Goal: Task Accomplishment & Management: Use online tool/utility

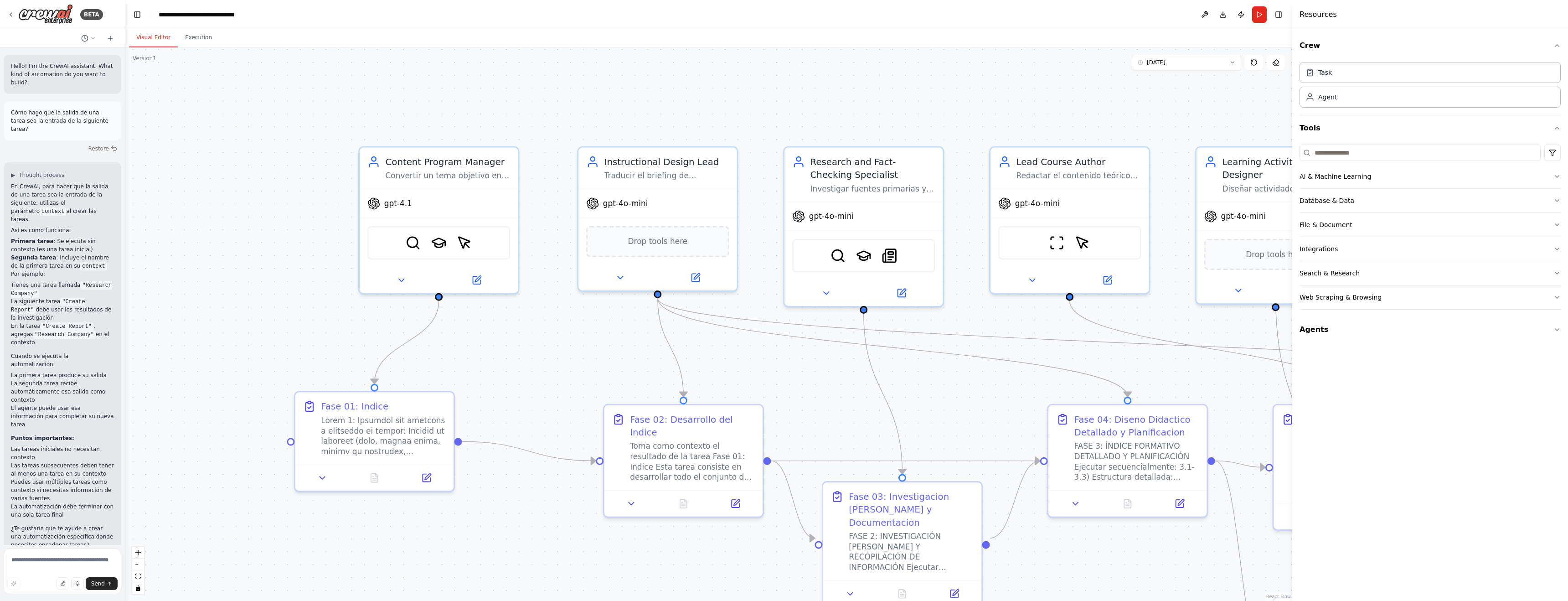
drag, startPoint x: 211, startPoint y: 93, endPoint x: 324, endPoint y: 118, distance: 115.7
click at [324, 118] on div ".deletable-edge-delete-btn { width: 20px; height: 20px; border: 0px solid #ffff…" at bounding box center [709, 324] width 1167 height 554
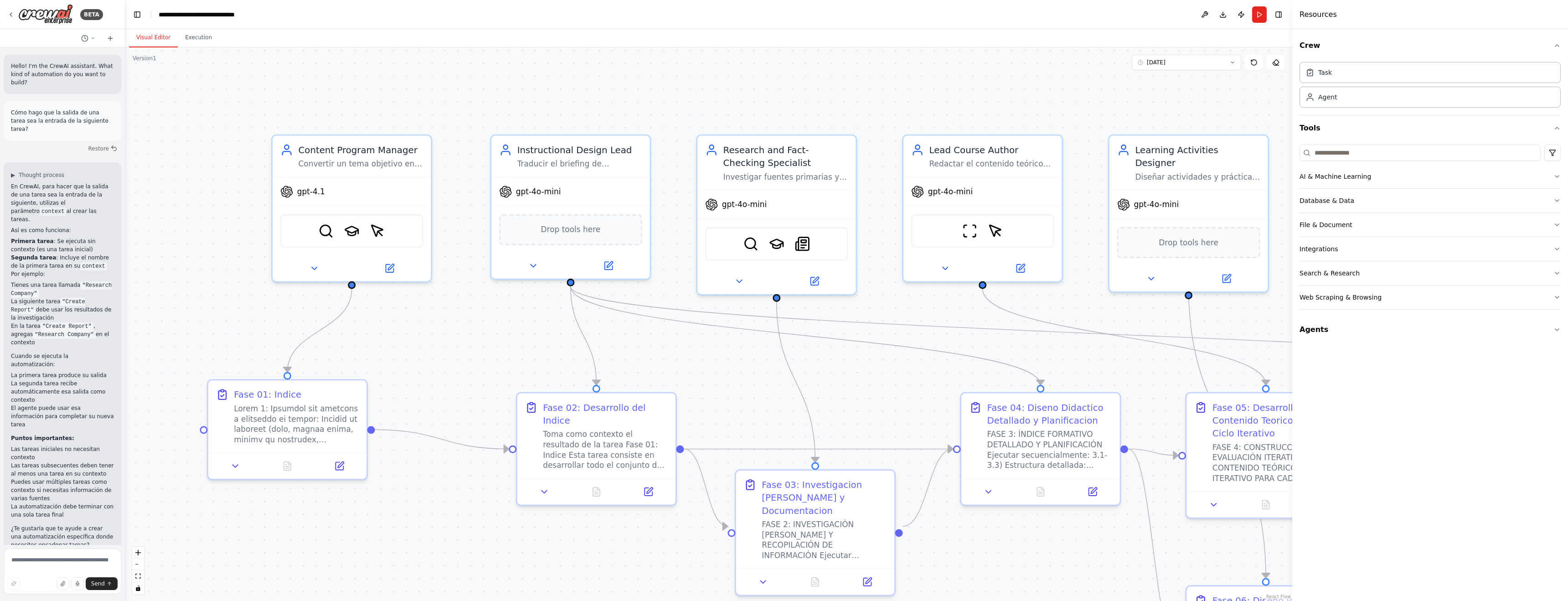
drag, startPoint x: 978, startPoint y: 122, endPoint x: 895, endPoint y: 111, distance: 83.7
click at [895, 111] on div ".deletable-edge-delete-btn { width: 20px; height: 20px; border: 0px solid #ffff…" at bounding box center [709, 324] width 1167 height 554
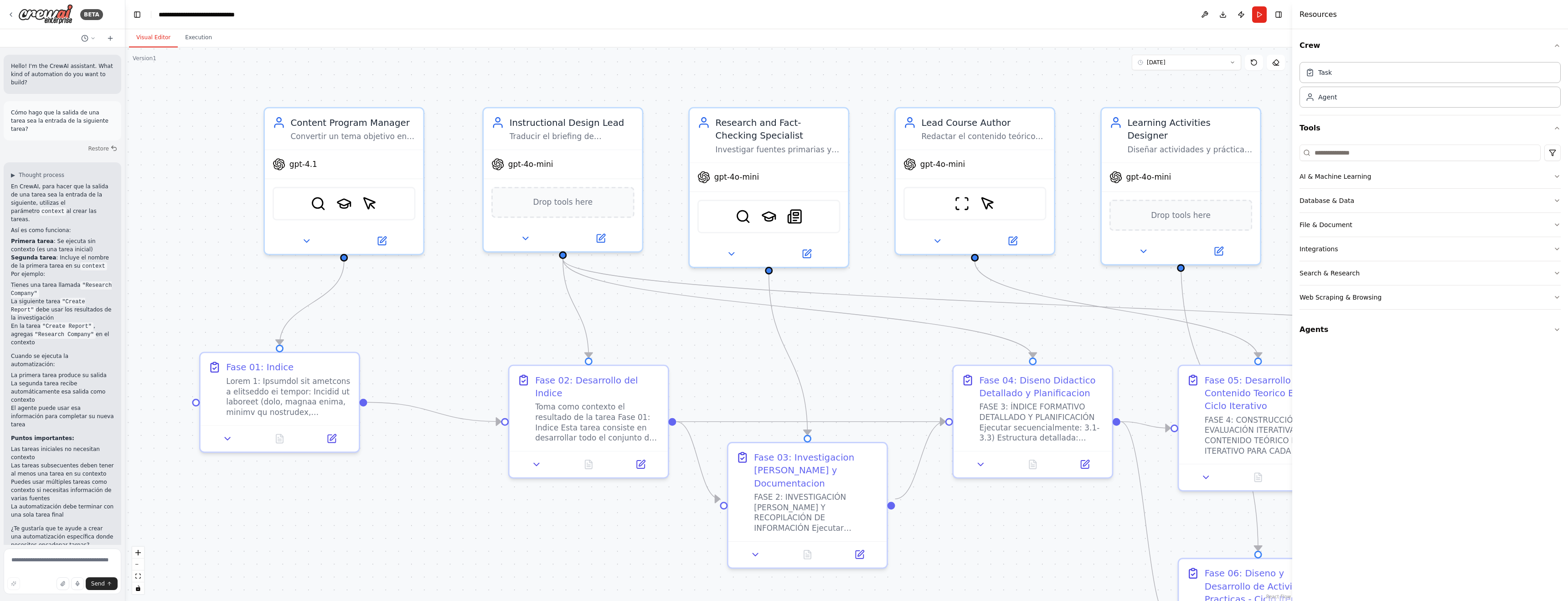
drag, startPoint x: 870, startPoint y: 190, endPoint x: 863, endPoint y: 163, distance: 27.9
click at [863, 163] on div ".deletable-edge-delete-btn { width: 20px; height: 20px; border: 0px solid #ffff…" at bounding box center [709, 324] width 1167 height 554
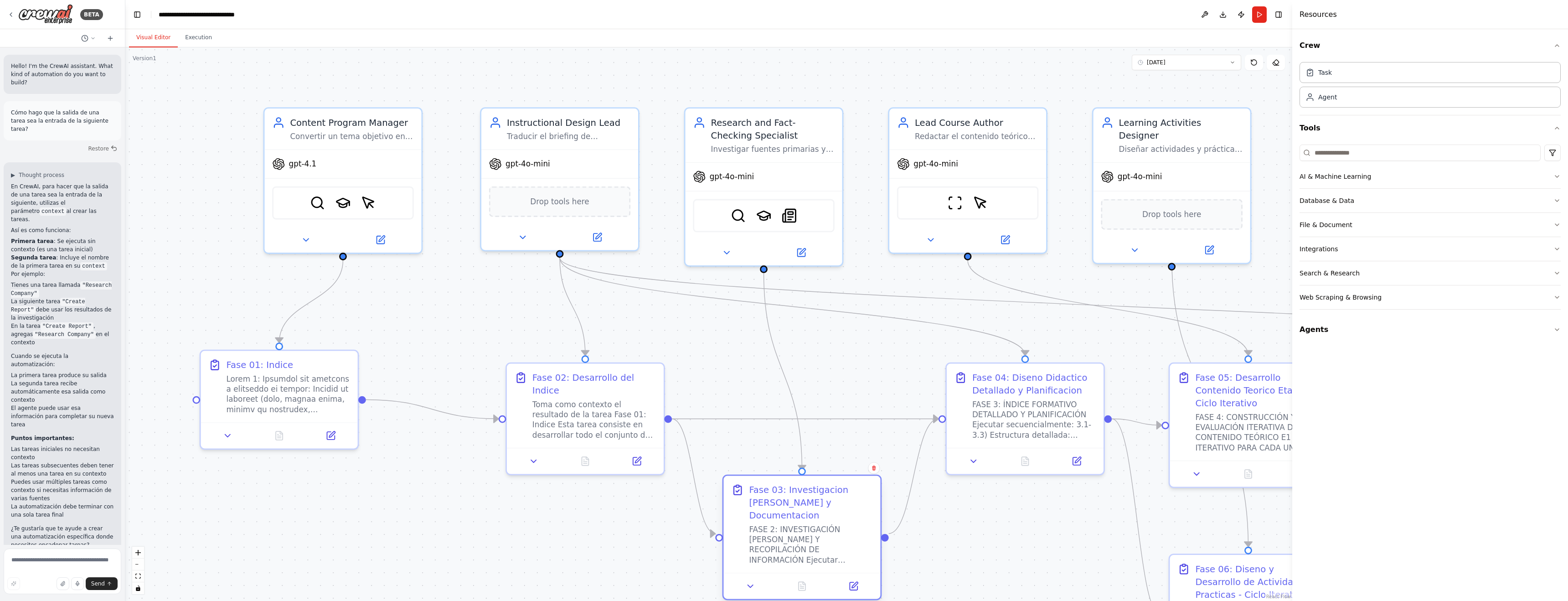
drag, startPoint x: 771, startPoint y: 445, endPoint x: 774, endPoint y: 485, distance: 40.1
click at [774, 485] on div "Fase 03: Investigacion de Fuentes y Documentacion" at bounding box center [810, 502] width 124 height 38
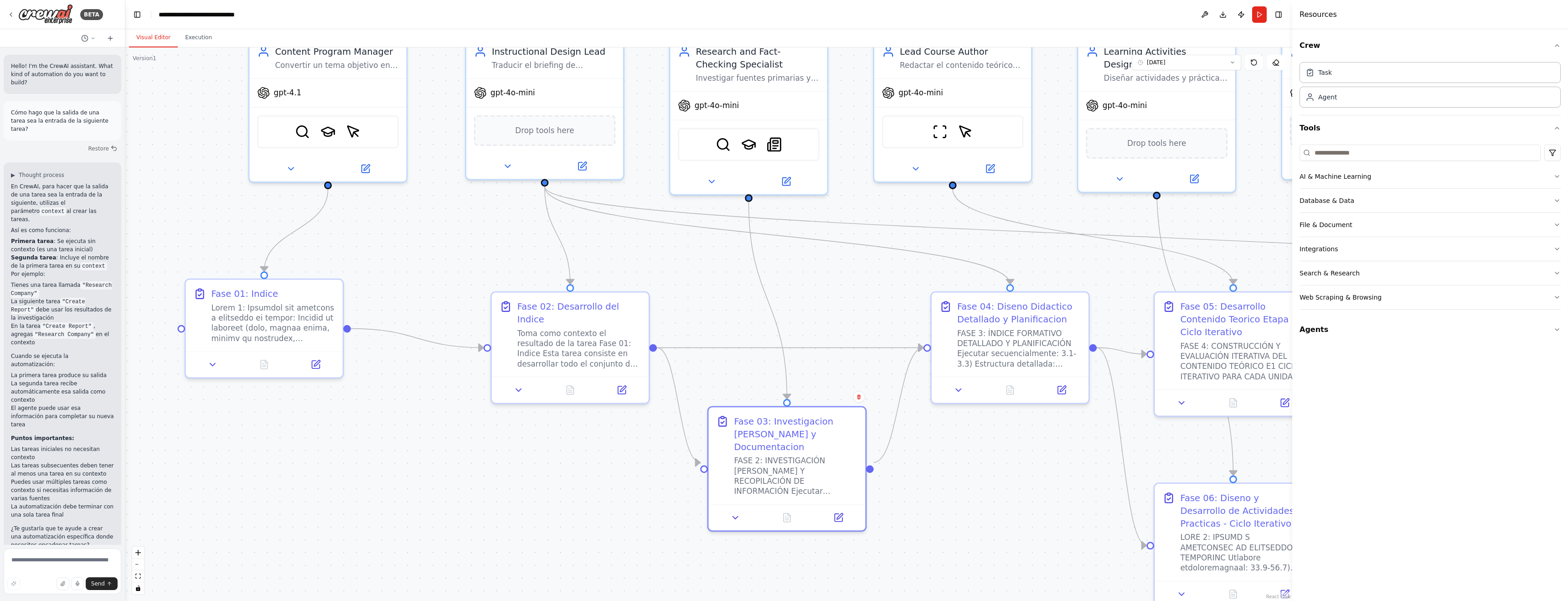
drag, startPoint x: 1019, startPoint y: 515, endPoint x: 1004, endPoint y: 444, distance: 72.6
click at [1004, 444] on div ".deletable-edge-delete-btn { width: 20px; height: 20px; border: 0px solid #ffff…" at bounding box center [709, 324] width 1167 height 554
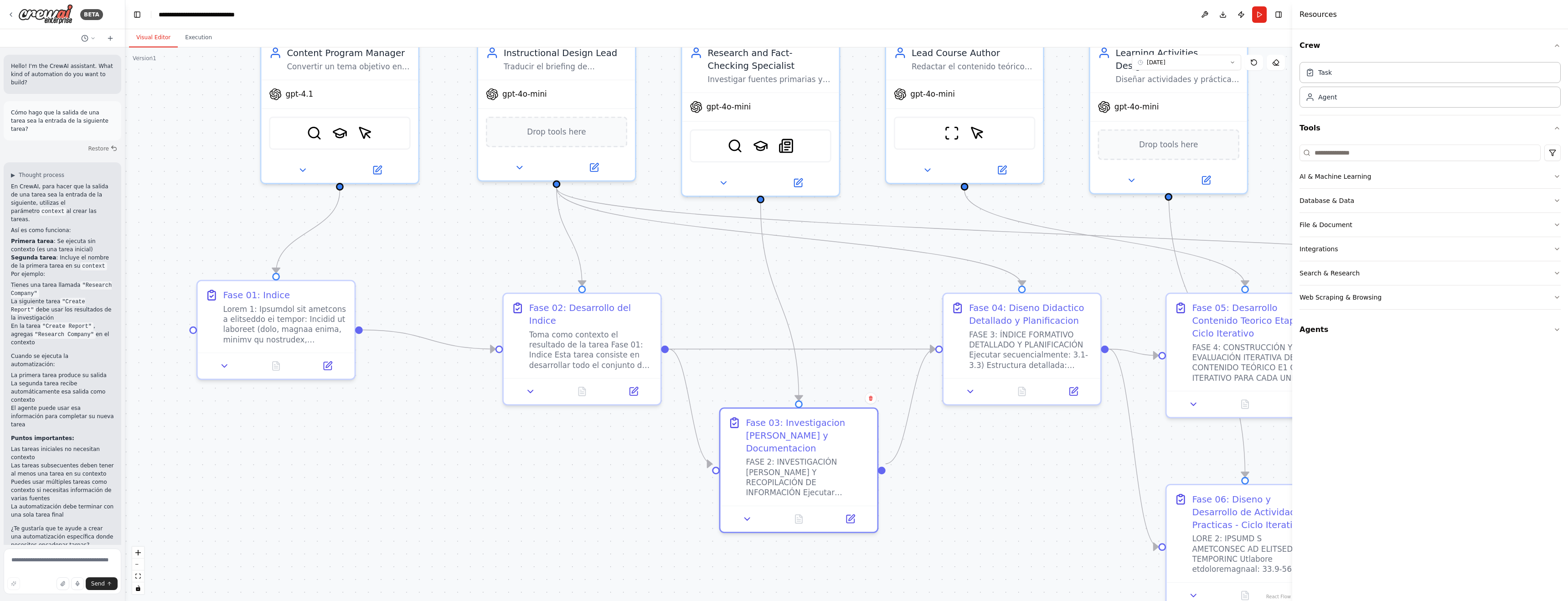
drag, startPoint x: 1034, startPoint y: 454, endPoint x: 1046, endPoint y: 455, distance: 12.0
click at [1046, 455] on div ".deletable-edge-delete-btn { width: 20px; height: 20px; border: 0px solid #ffff…" at bounding box center [709, 324] width 1167 height 554
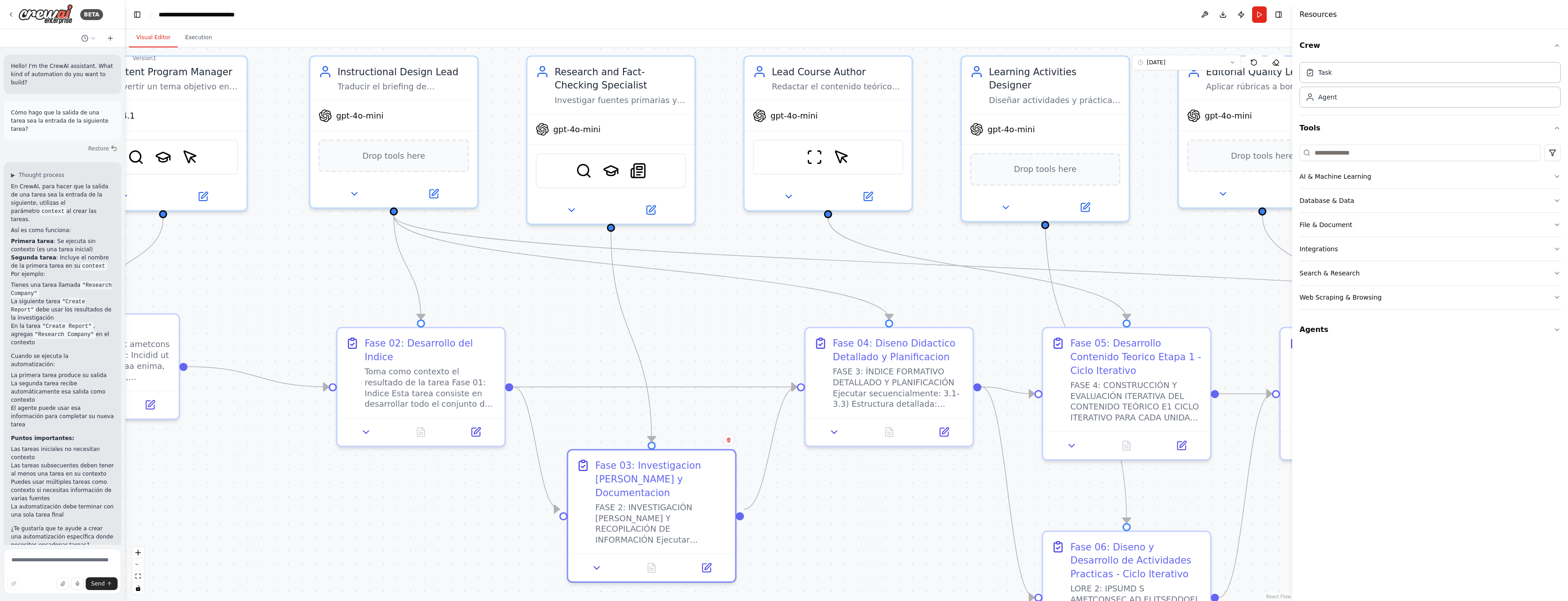
drag, startPoint x: 872, startPoint y: 316, endPoint x: 728, endPoint y: 363, distance: 151.5
click at [728, 363] on div ".deletable-edge-delete-btn { width: 20px; height: 20px; border: 0px solid #ffff…" at bounding box center [709, 324] width 1167 height 554
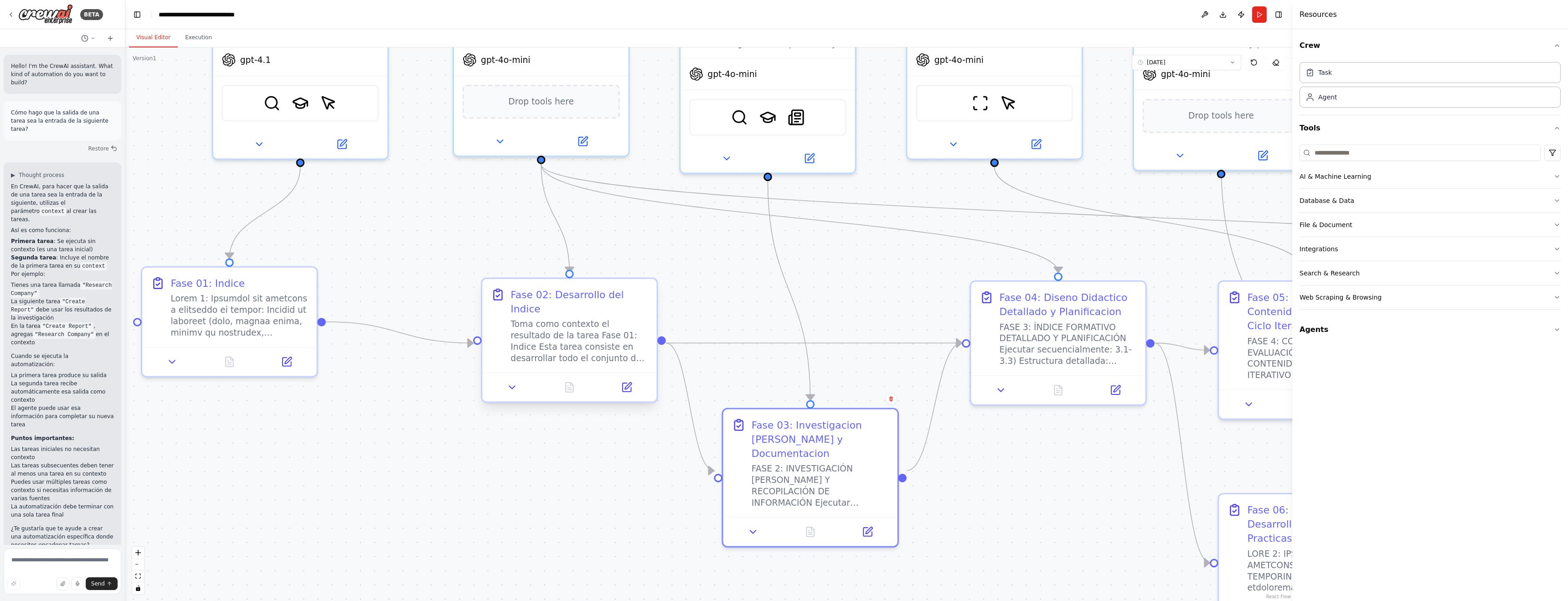
drag, startPoint x: 573, startPoint y: 323, endPoint x: 527, endPoint y: 285, distance: 59.7
click at [741, 286] on div ".deletable-edge-delete-btn { width: 20px; height: 20px; border: 0px solid #ffff…" at bounding box center [709, 324] width 1167 height 554
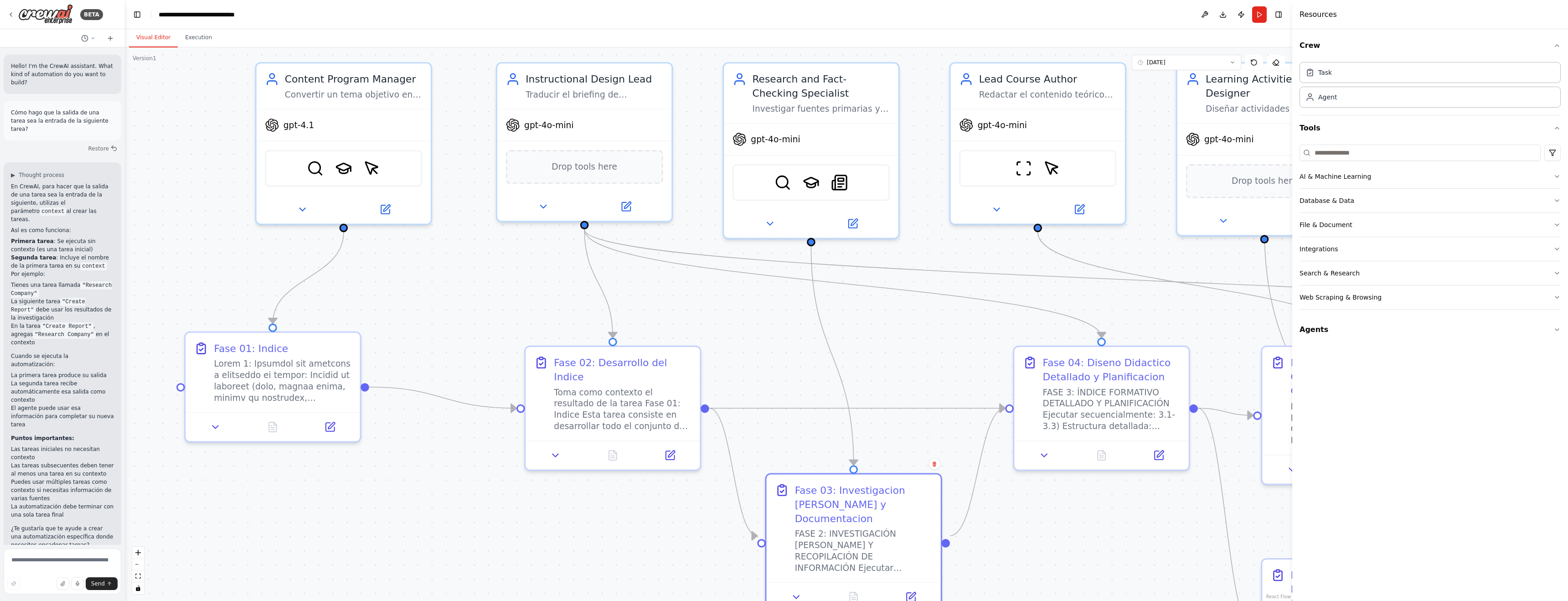
drag, startPoint x: 356, startPoint y: 258, endPoint x: 403, endPoint y: 323, distance: 80.2
click at [399, 322] on div ".deletable-edge-delete-btn { width: 20px; height: 20px; border: 0px solid #ffff…" at bounding box center [709, 324] width 1167 height 554
click at [327, 426] on icon at bounding box center [329, 424] width 7 height 7
select select "*****"
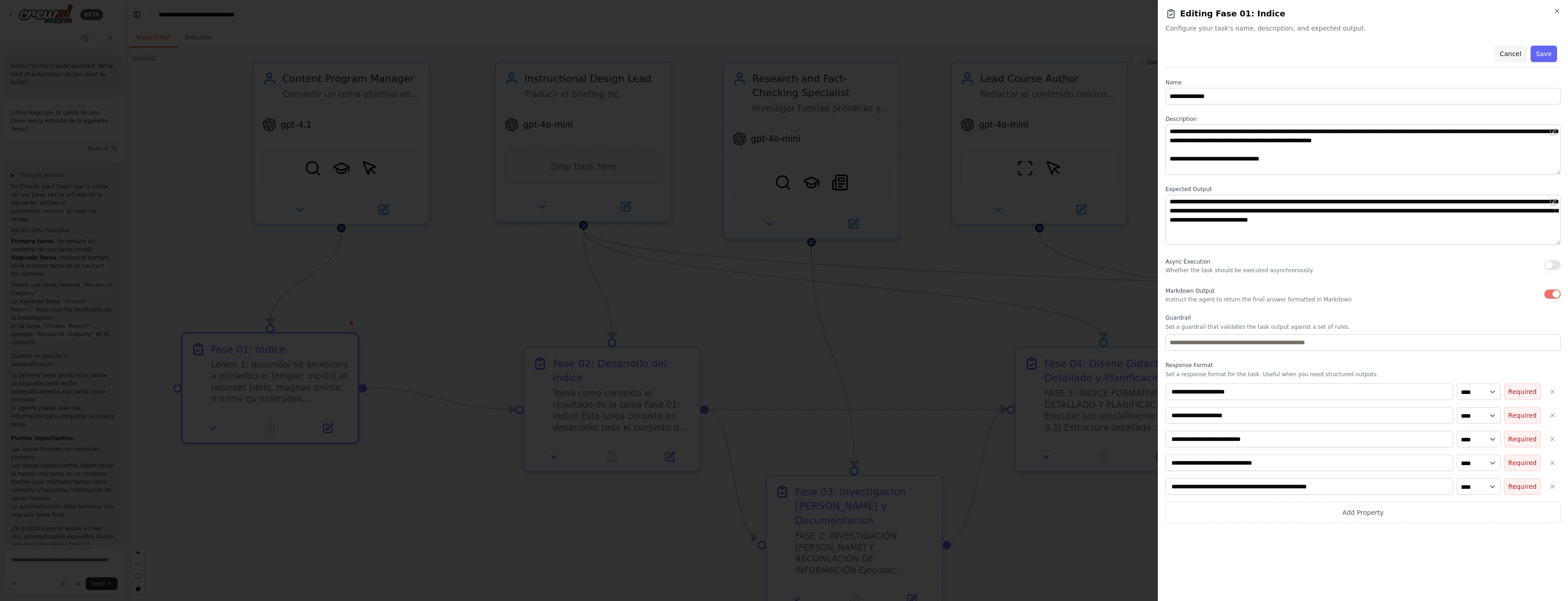
click at [1511, 57] on button "Cancel" at bounding box center [1510, 54] width 32 height 16
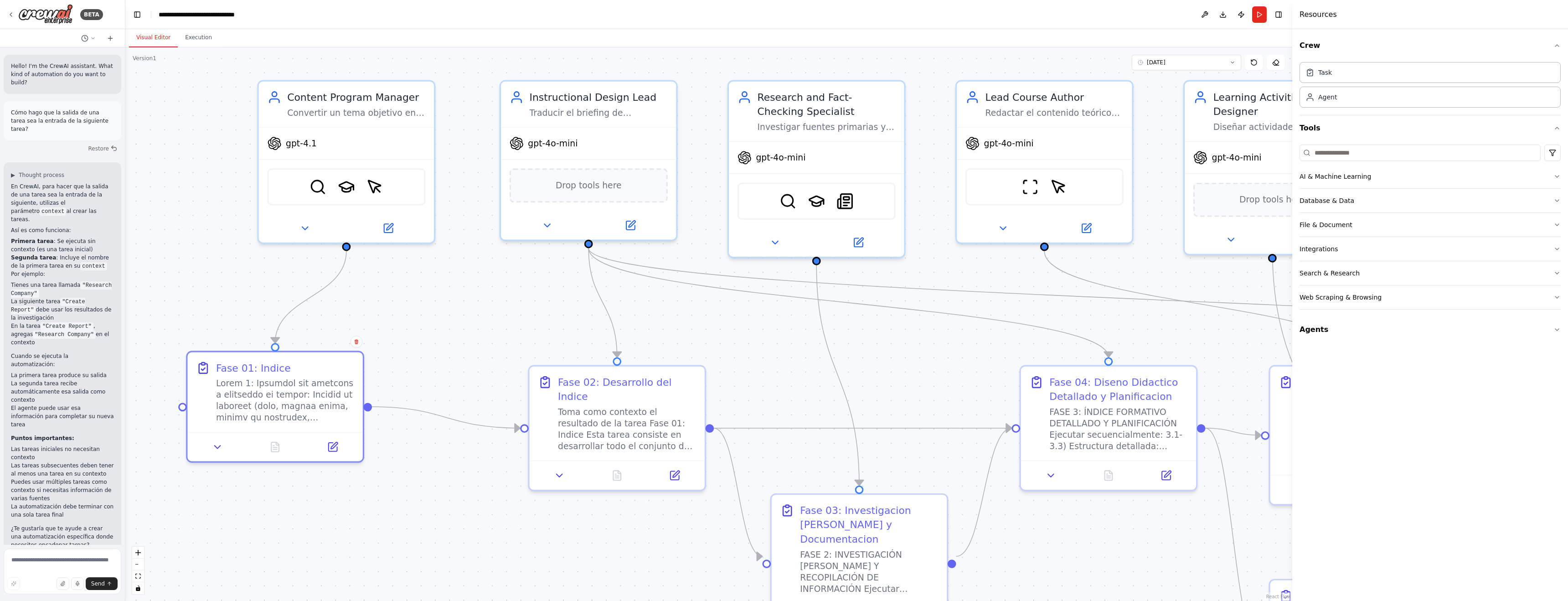
drag, startPoint x: 1167, startPoint y: 267, endPoint x: 1164, endPoint y: 292, distance: 25.2
click at [1166, 289] on div ".deletable-edge-delete-btn { width: 20px; height: 20px; border: 0px solid #ffff…" at bounding box center [709, 324] width 1167 height 554
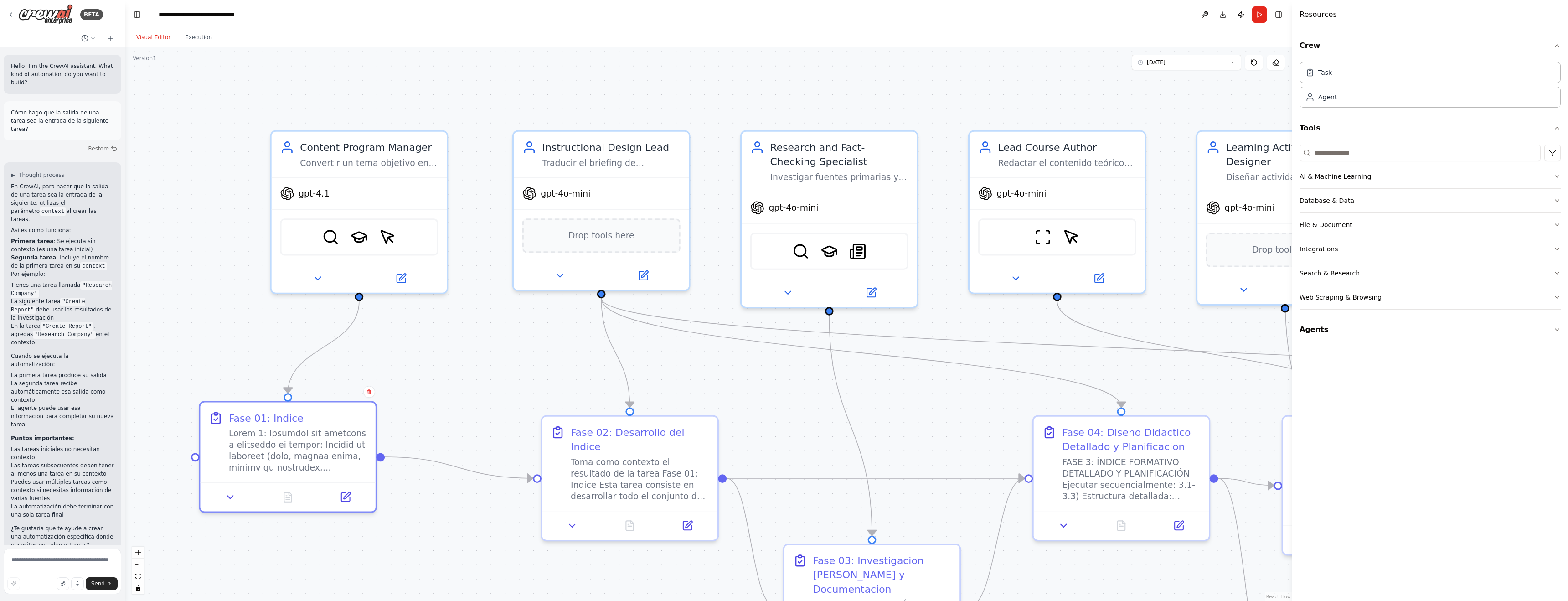
drag, startPoint x: 463, startPoint y: 76, endPoint x: 482, endPoint y: 124, distance: 51.6
click at [482, 124] on div ".deletable-edge-delete-btn { width: 20px; height: 20px; border: 0px solid #ffff…" at bounding box center [709, 324] width 1167 height 554
click at [139, 15] on button "Toggle Left Sidebar" at bounding box center [137, 14] width 13 height 13
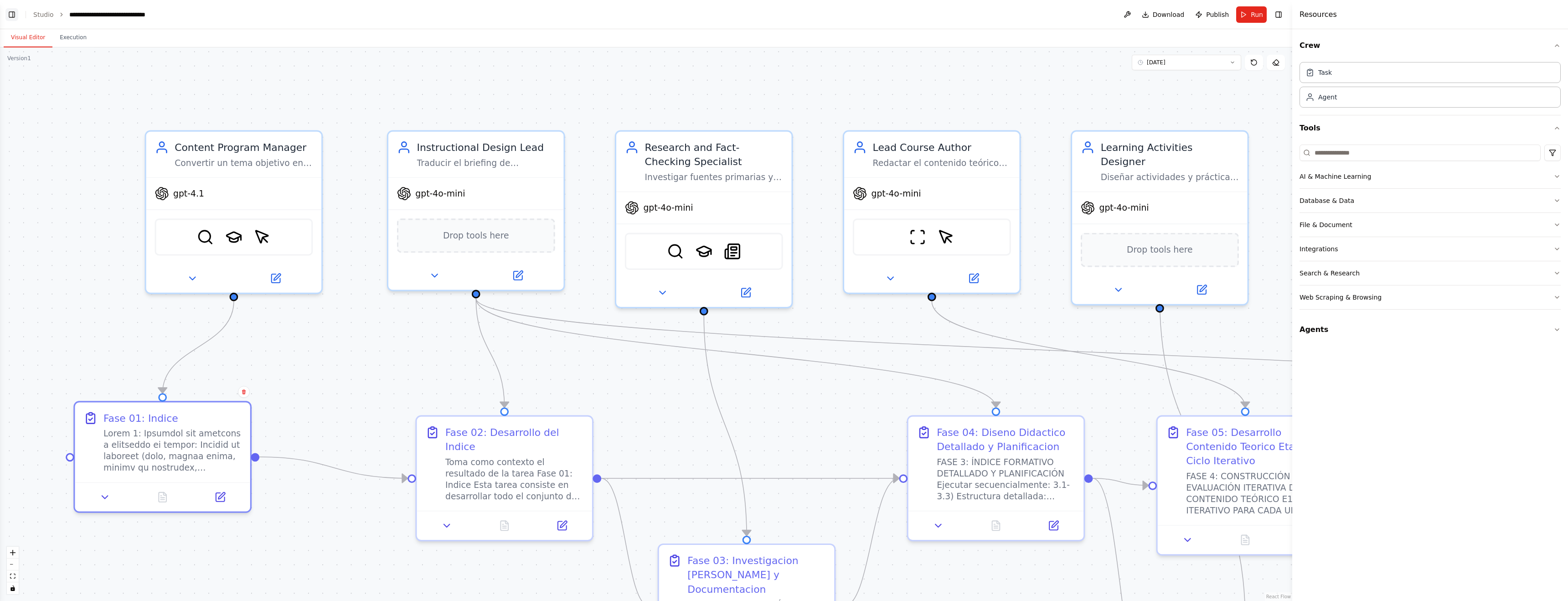
click at [12, 15] on button "Toggle Left Sidebar" at bounding box center [12, 14] width 13 height 13
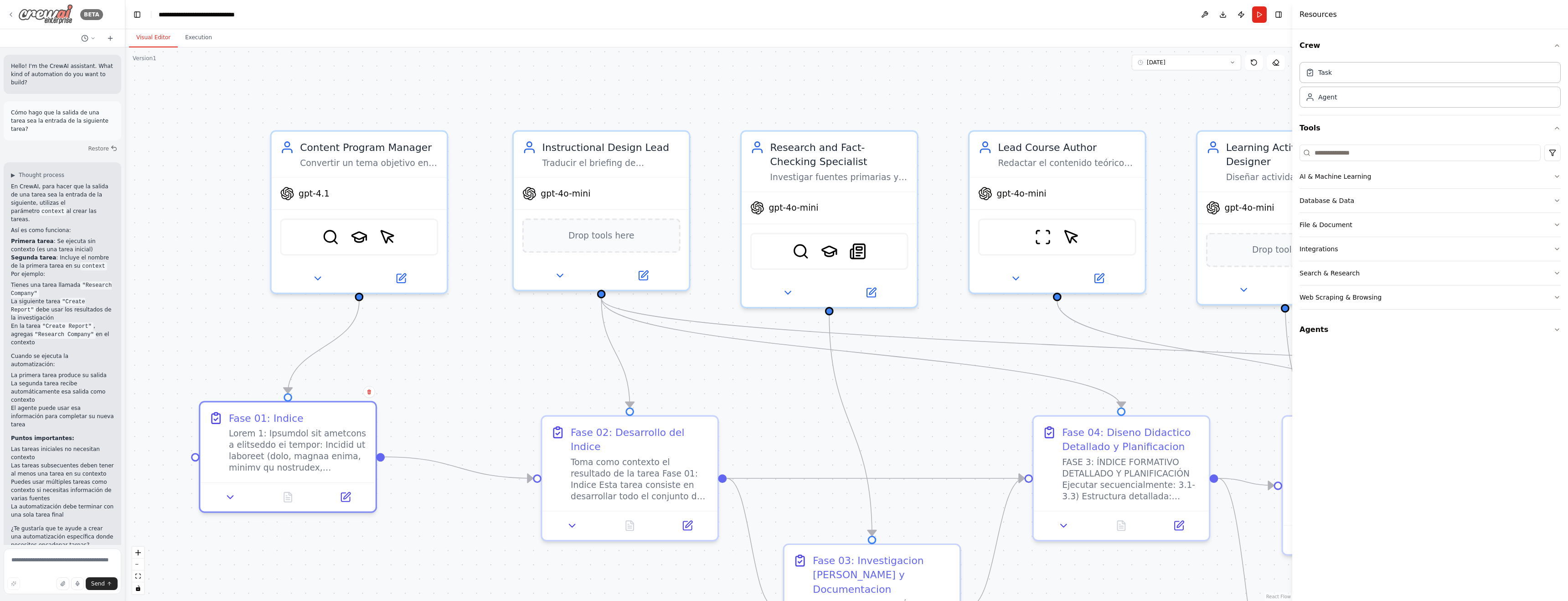
click at [51, 16] on img at bounding box center [46, 15] width 55 height 21
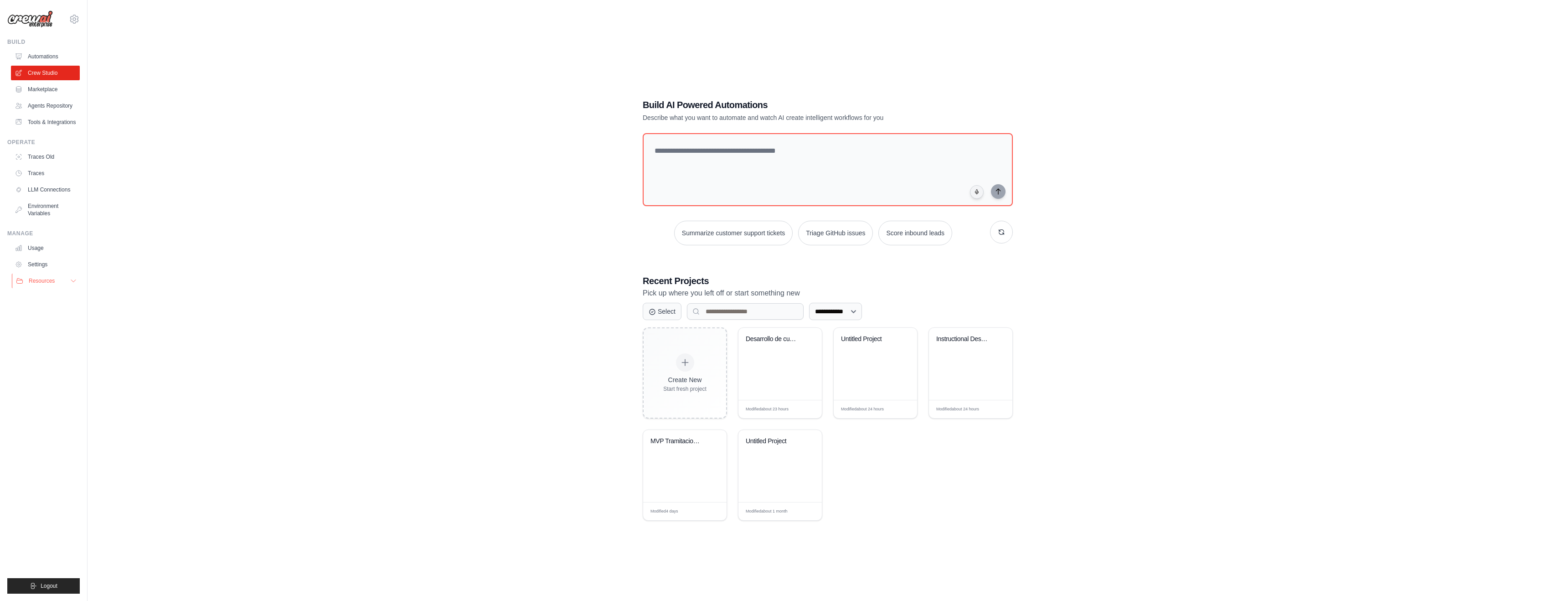
click at [75, 282] on icon at bounding box center [74, 281] width 7 height 7
click at [75, 281] on icon at bounding box center [74, 281] width 7 height 7
click at [45, 88] on link "Marketplace" at bounding box center [46, 90] width 69 height 15
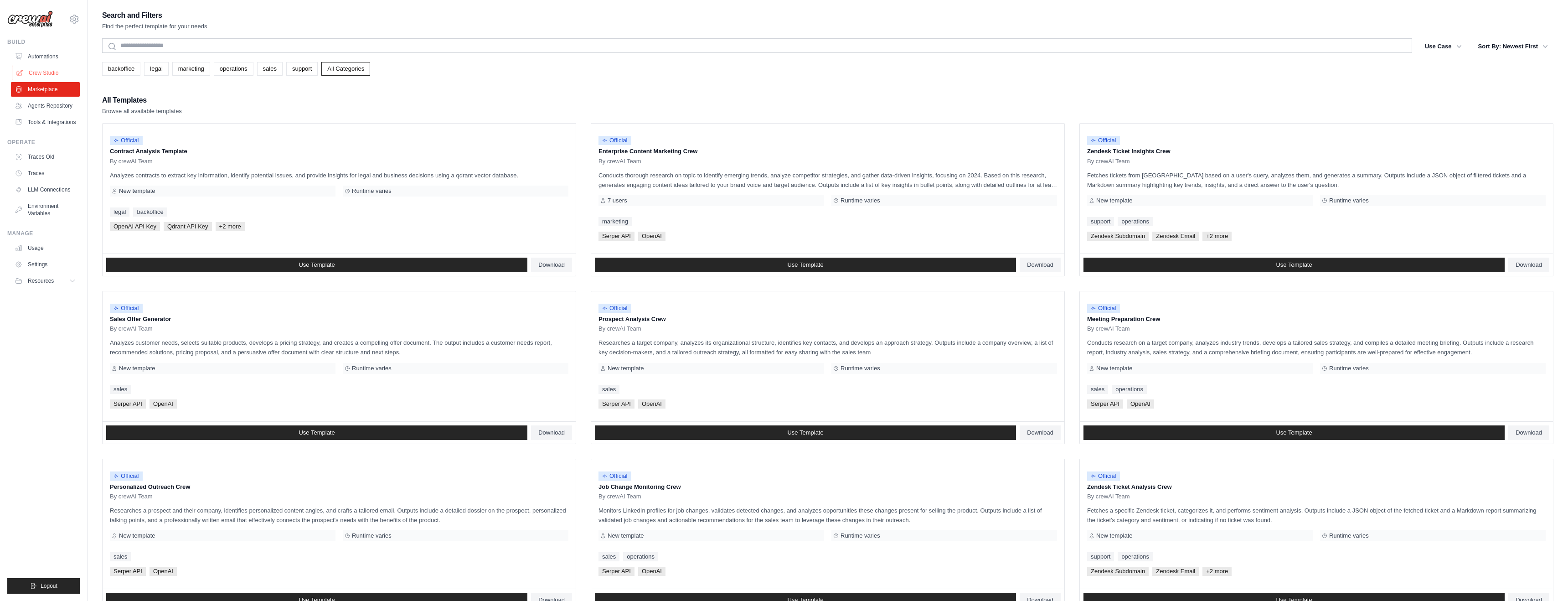
click at [37, 77] on link "Crew Studio" at bounding box center [46, 73] width 69 height 15
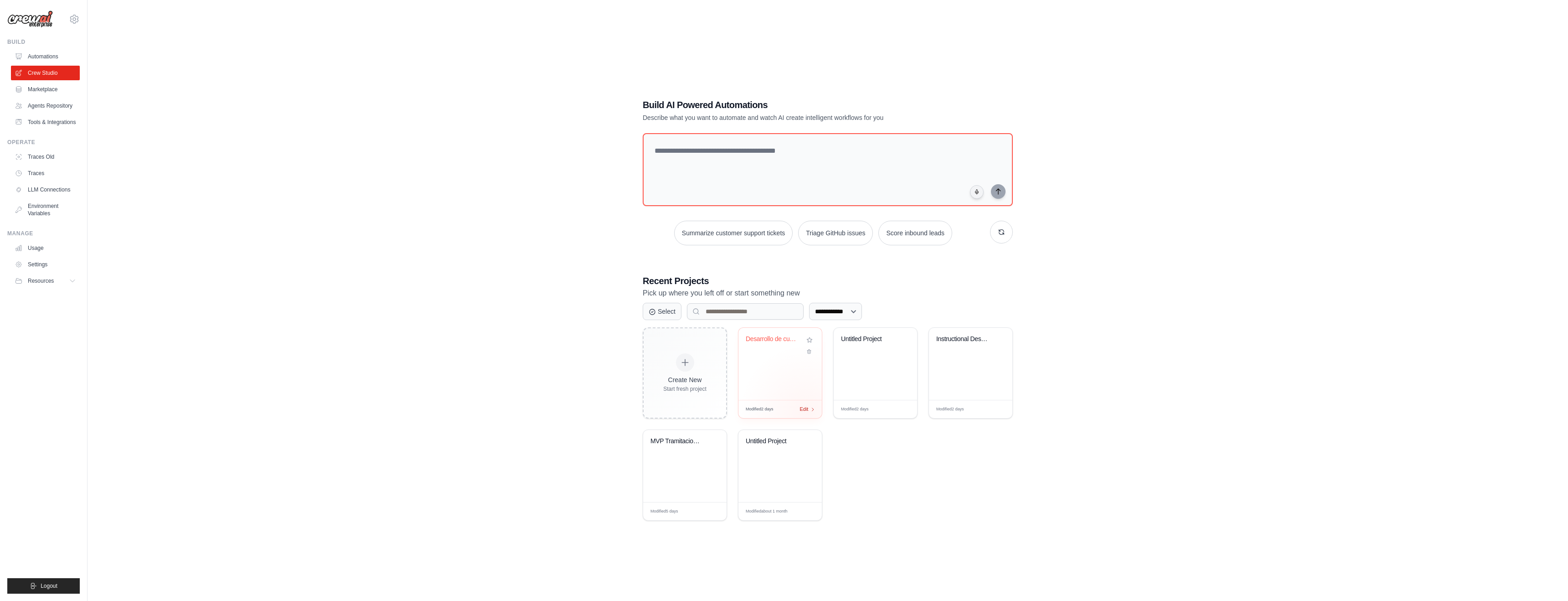
click at [807, 412] on div "Modified 2 days Edit" at bounding box center [780, 409] width 83 height 18
click at [43, 54] on link "Automations" at bounding box center [46, 57] width 69 height 15
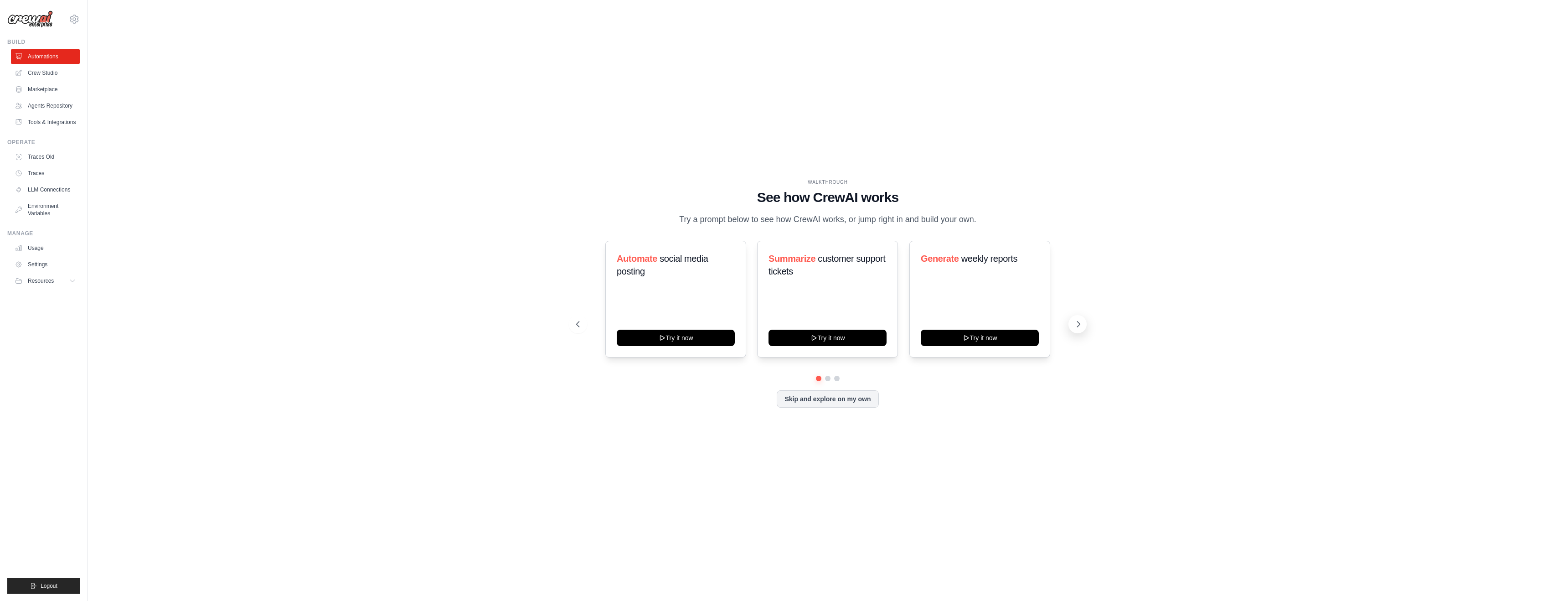
click at [1080, 321] on icon at bounding box center [1078, 324] width 9 height 9
click at [1080, 323] on icon at bounding box center [1078, 324] width 9 height 9
click at [830, 402] on button "Skip and explore on my own" at bounding box center [827, 398] width 102 height 17
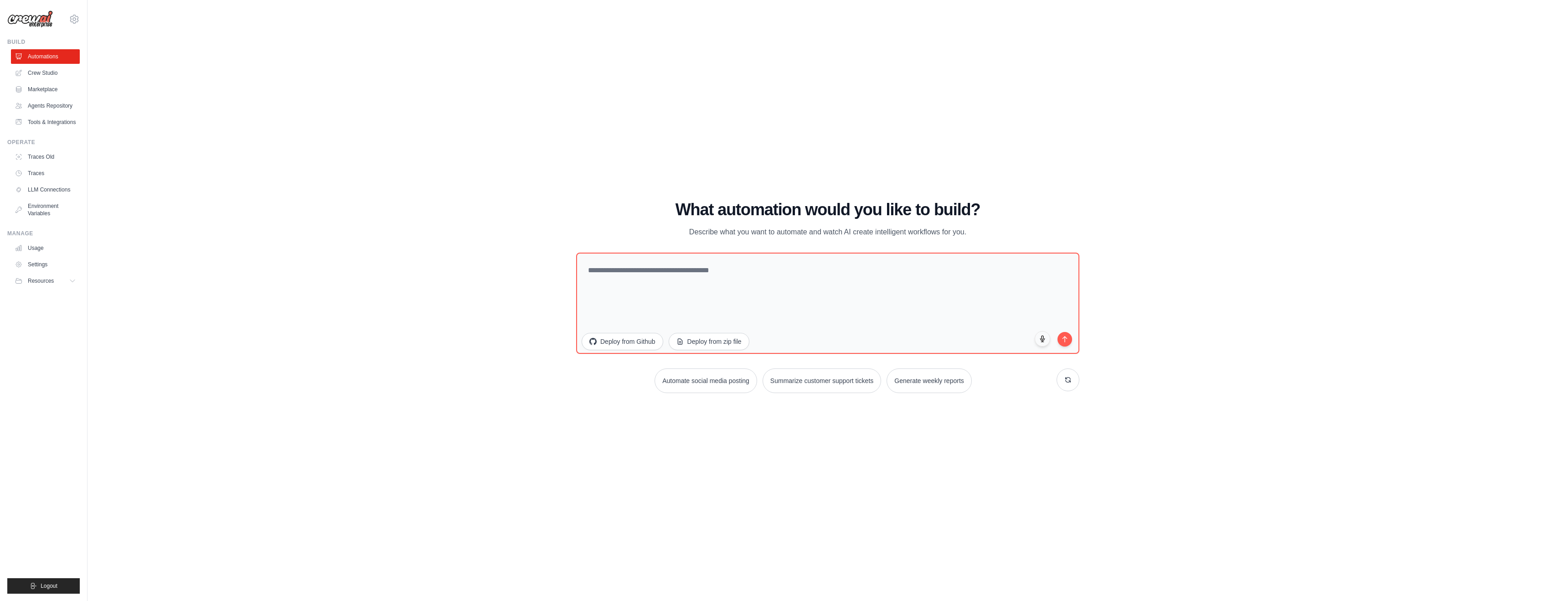
click at [1095, 400] on div "WALKTHROUGH See how CrewAI works Try a prompt below to see how CrewAI works, or…" at bounding box center [828, 300] width 1451 height 583
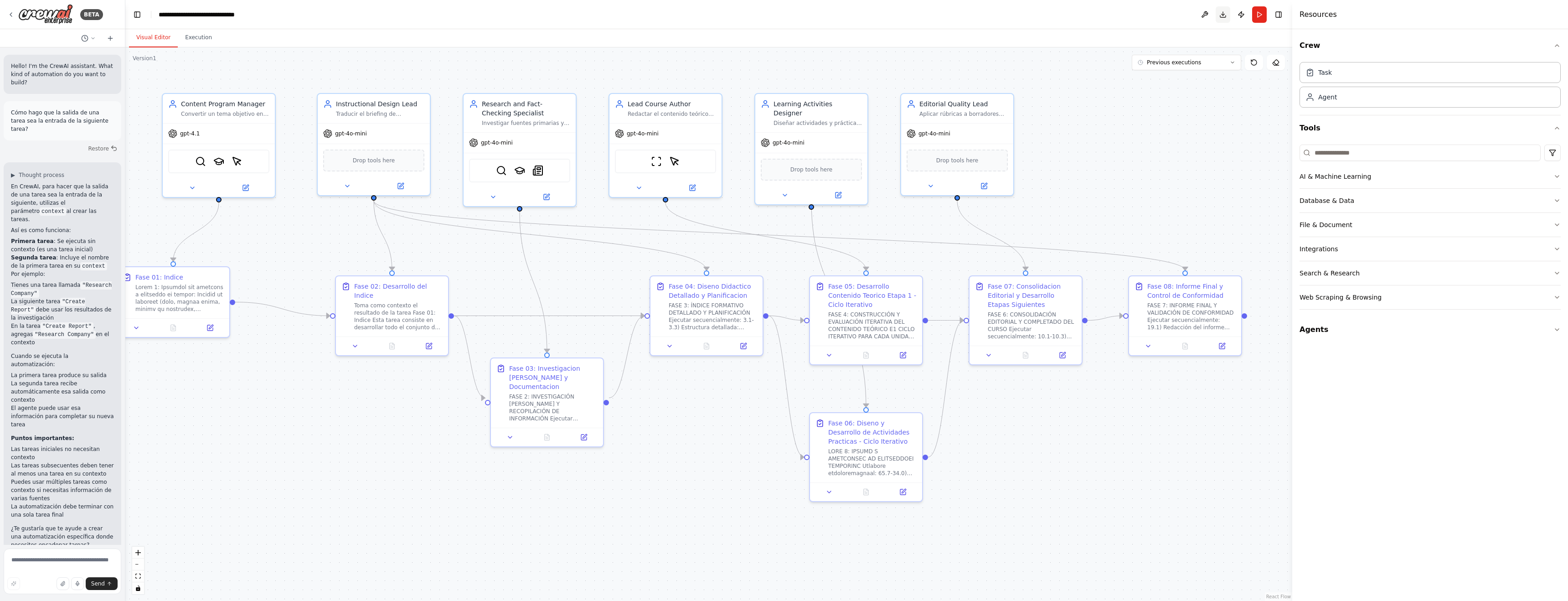
click at [1220, 13] on button "Download" at bounding box center [1223, 14] width 15 height 16
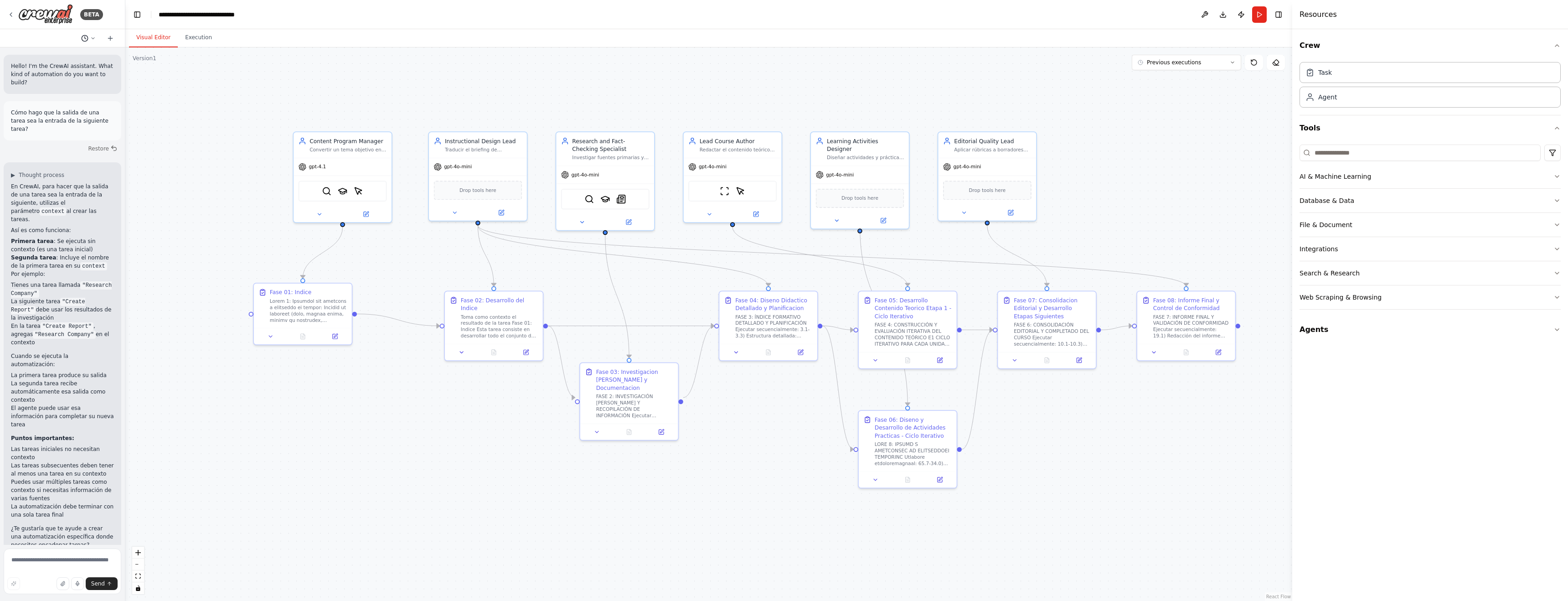
click at [92, 36] on icon at bounding box center [93, 38] width 5 height 5
click at [92, 36] on div at bounding box center [63, 300] width 125 height 601
click at [114, 39] on button at bounding box center [110, 38] width 15 height 11
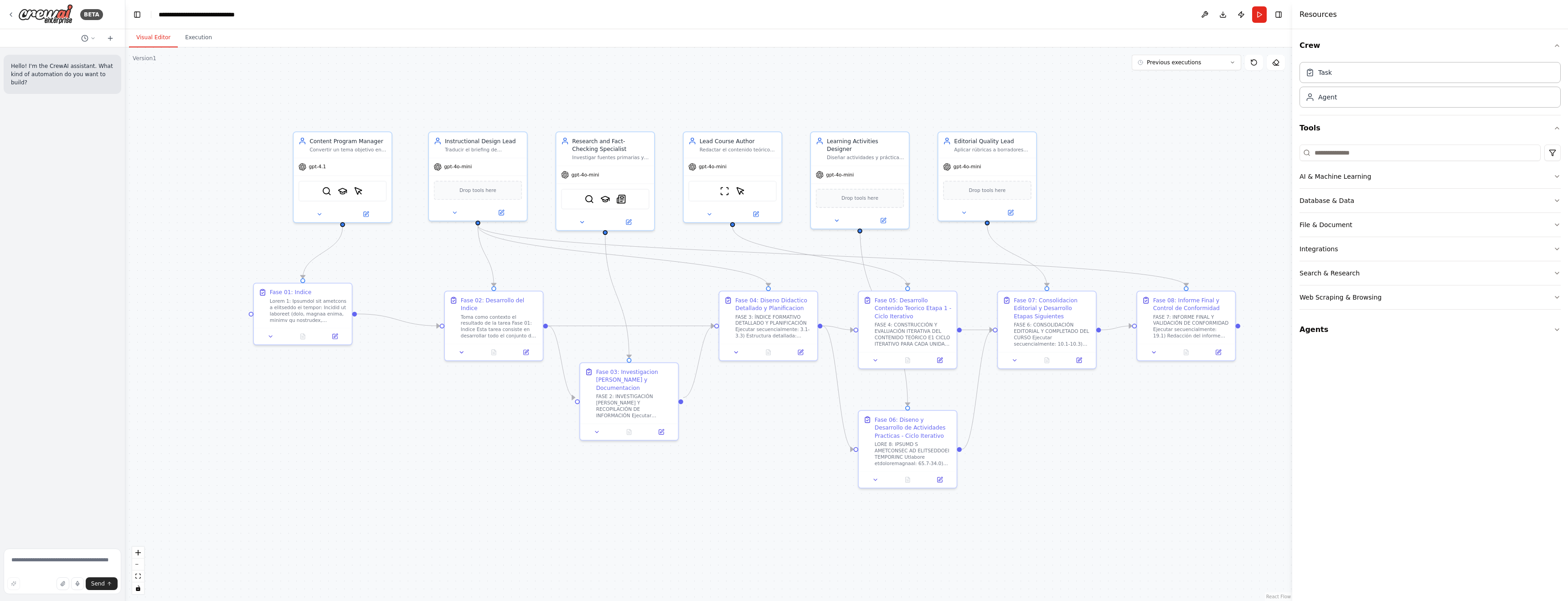
click at [1542, 9] on div "Resources" at bounding box center [1430, 15] width 276 height 29
click at [1242, 13] on button "Publish" at bounding box center [1241, 14] width 15 height 16
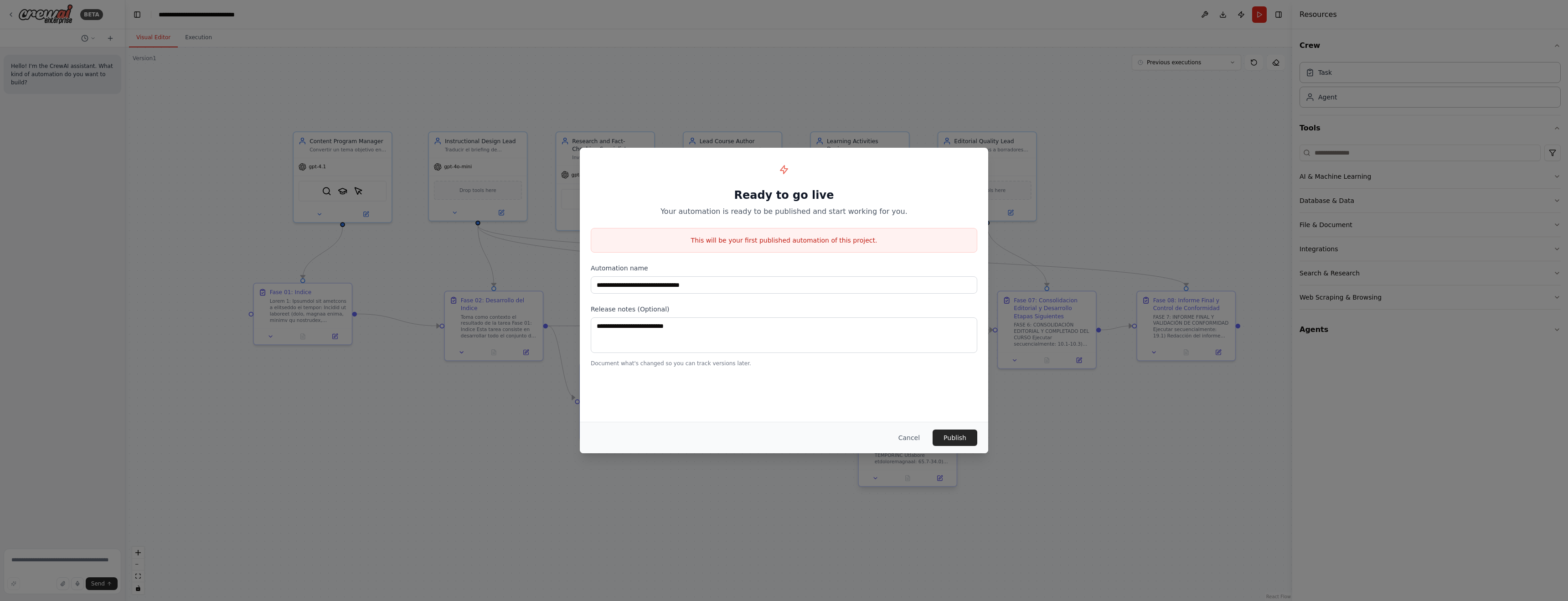
click at [898, 441] on button "Cancel" at bounding box center [909, 437] width 36 height 16
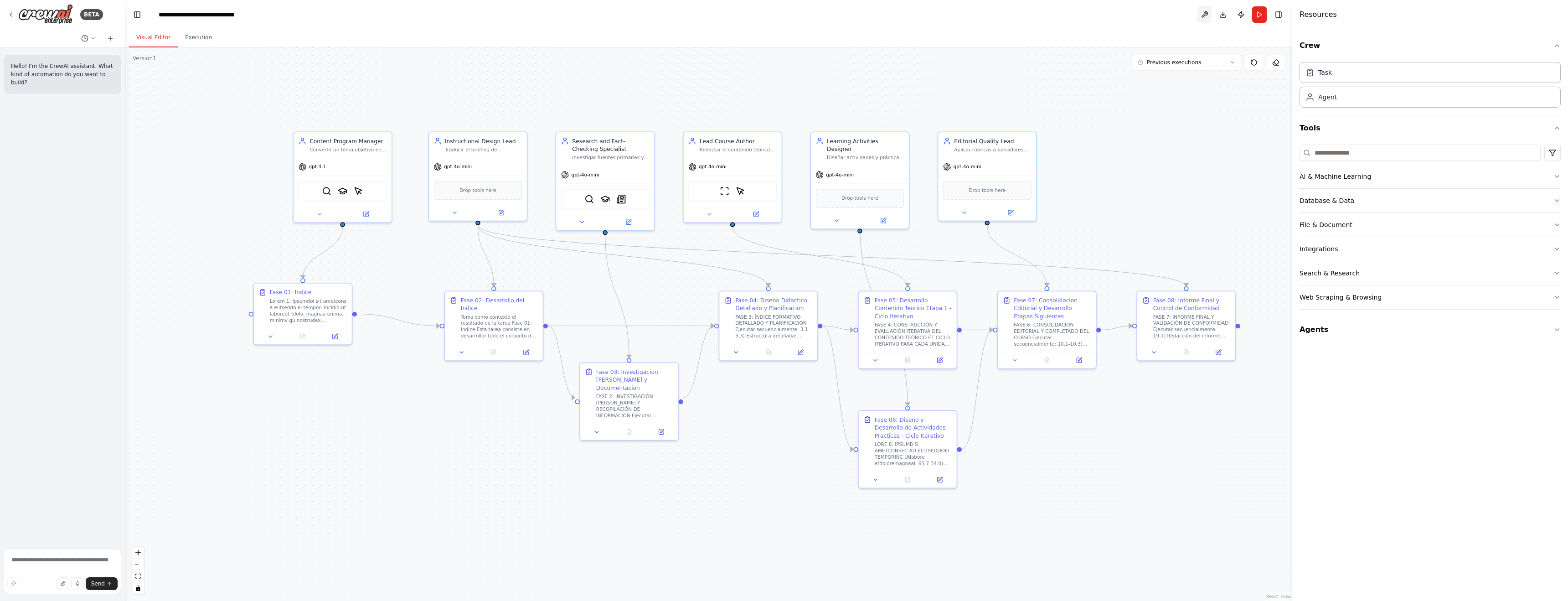
click at [1201, 13] on button at bounding box center [1205, 14] width 15 height 16
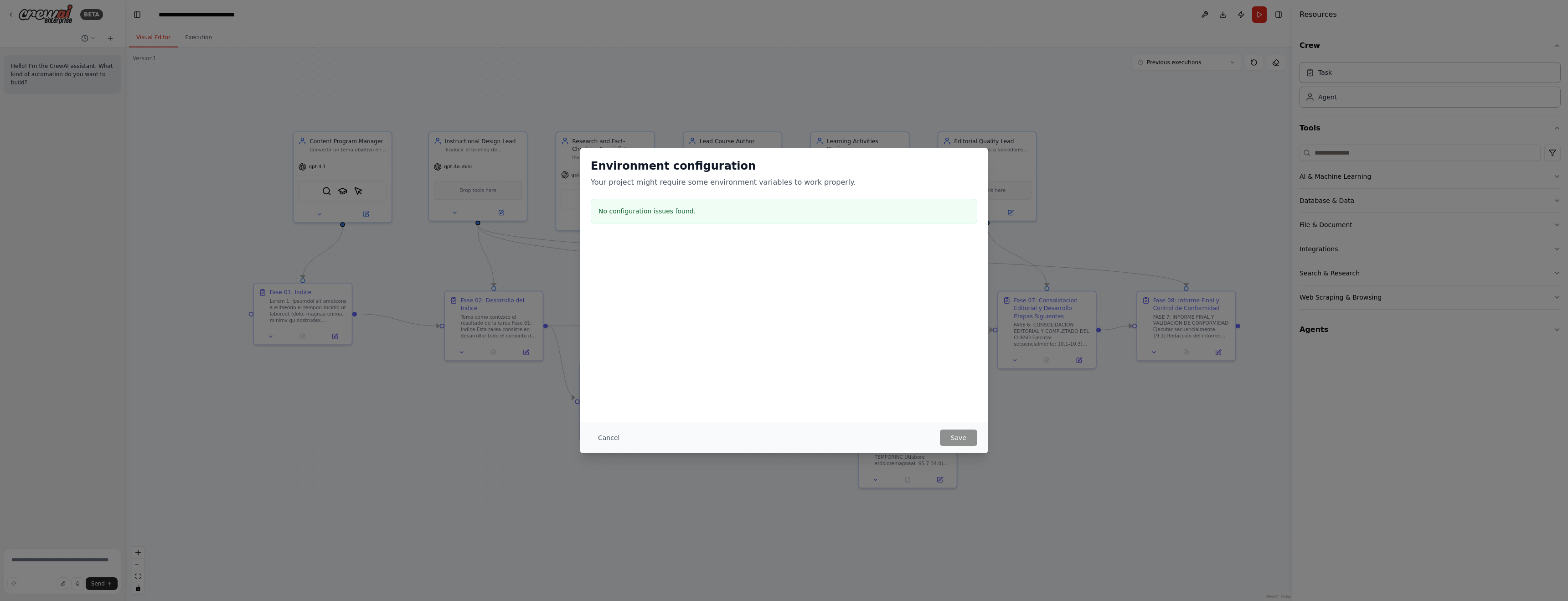
click at [609, 434] on button "Cancel" at bounding box center [608, 437] width 36 height 16
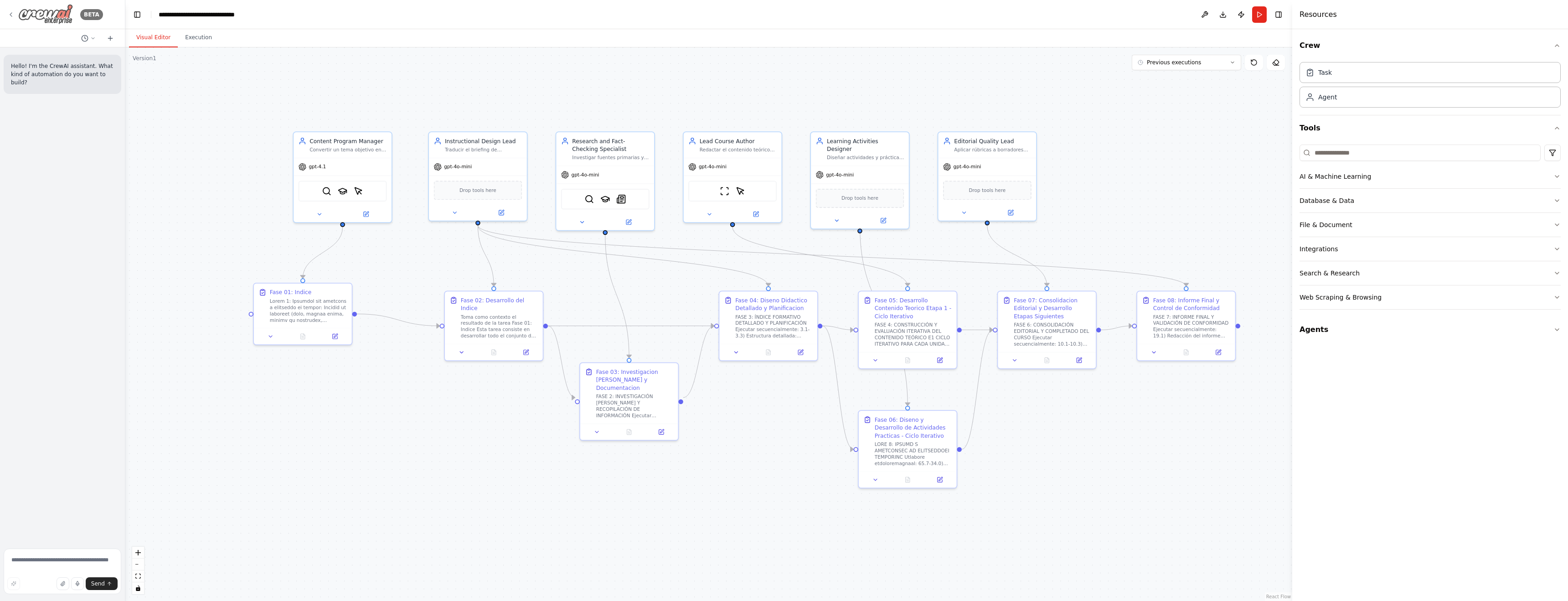
click at [39, 12] on img at bounding box center [46, 15] width 55 height 21
